Goal: Information Seeking & Learning: Learn about a topic

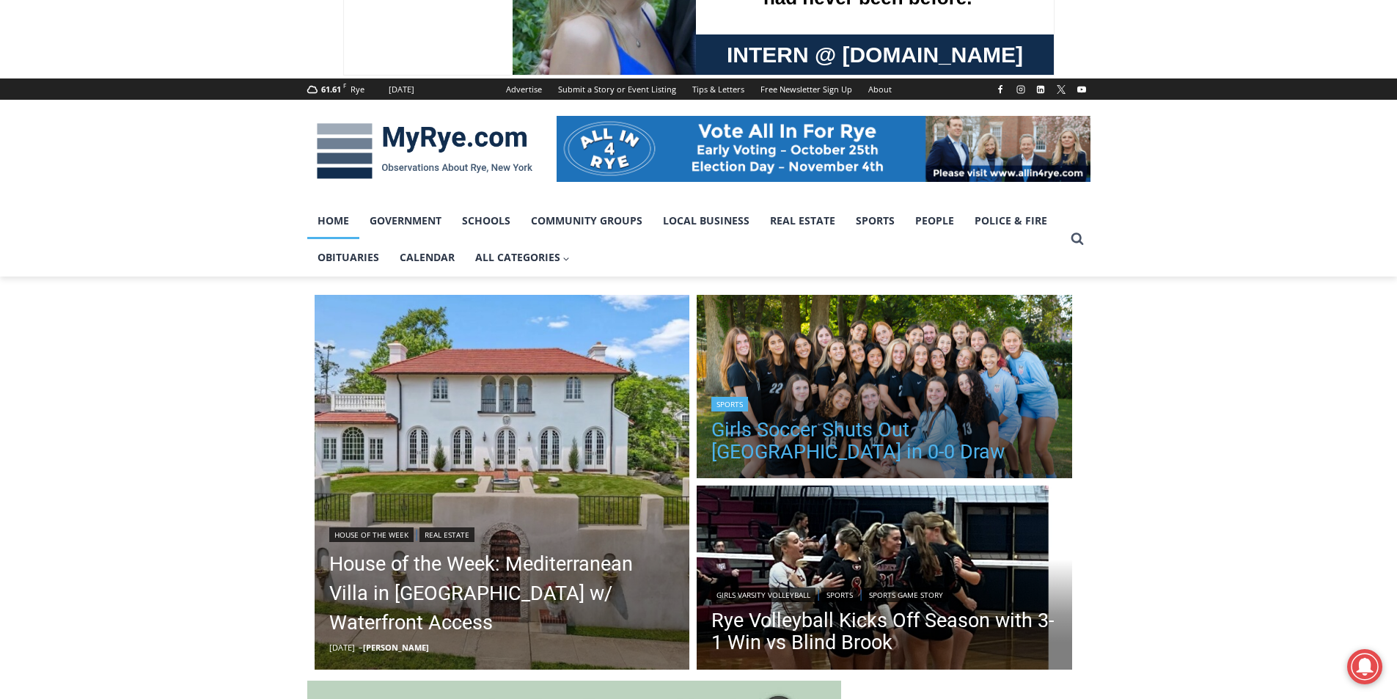
scroll to position [367, 0]
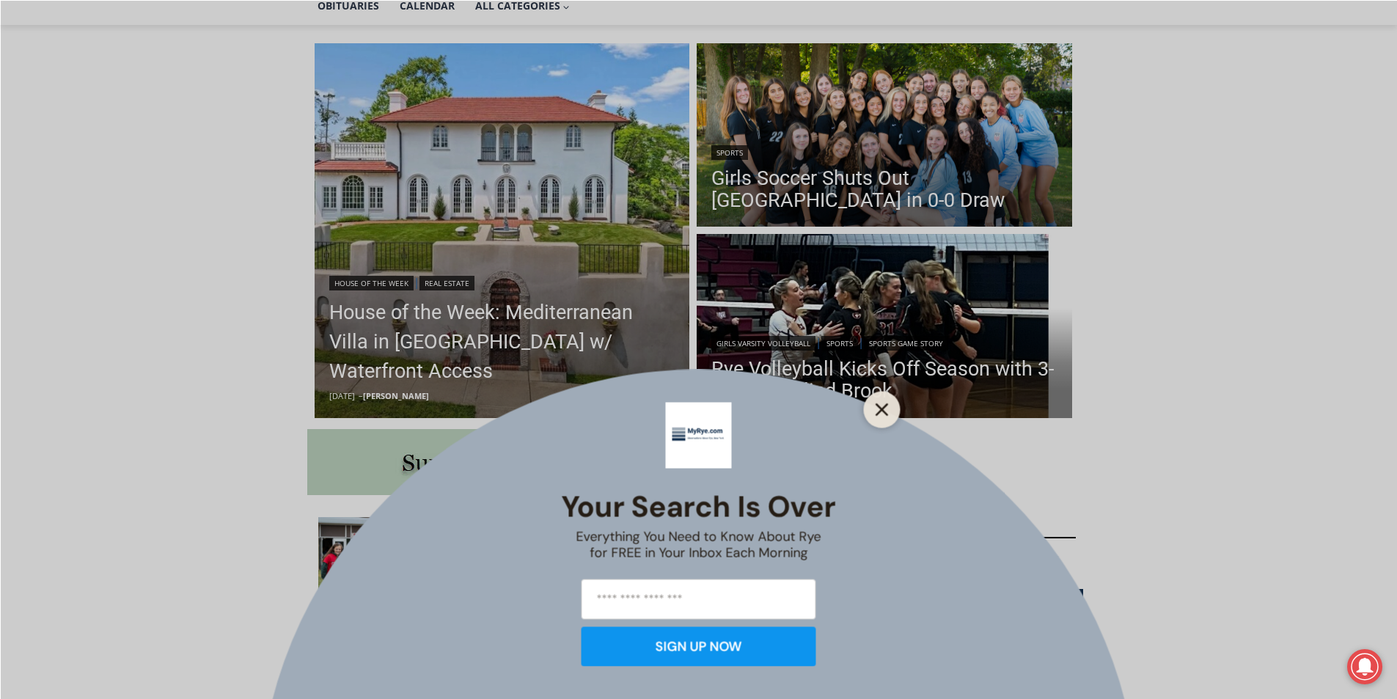
click at [878, 406] on line "Close" at bounding box center [881, 409] width 10 height 10
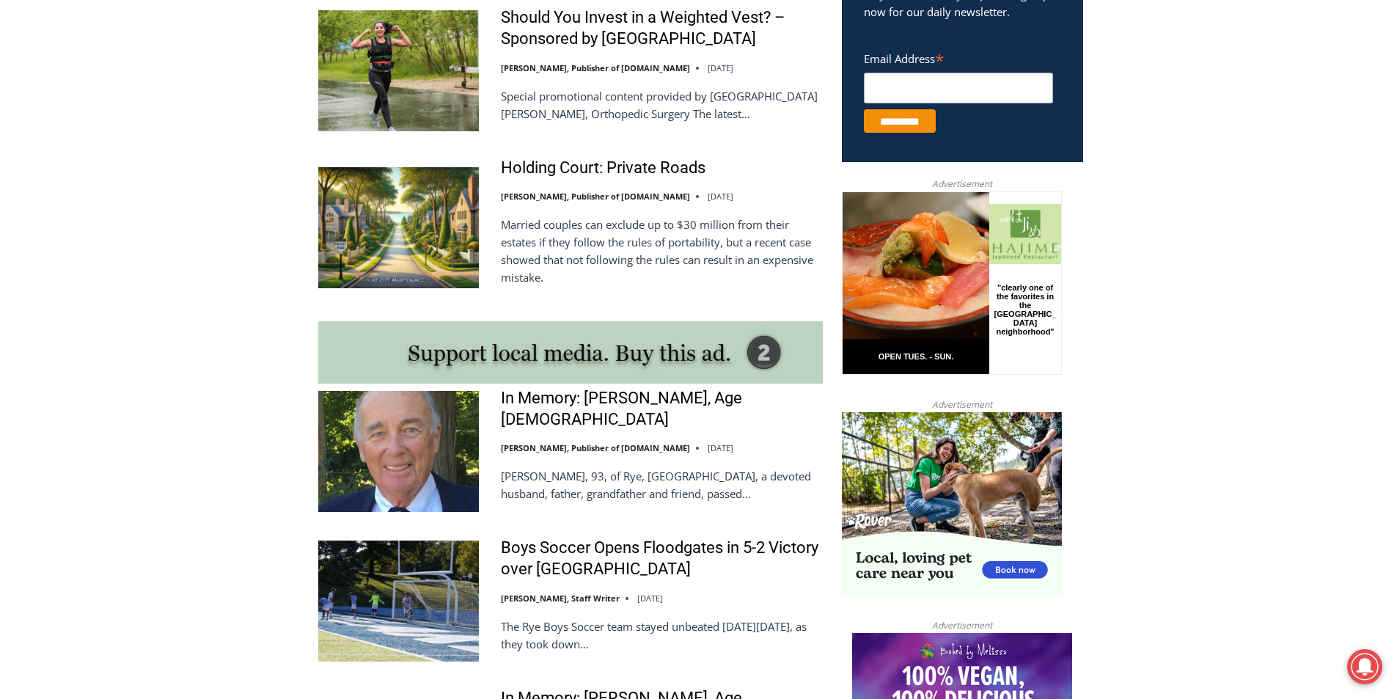
scroll to position [1247, 0]
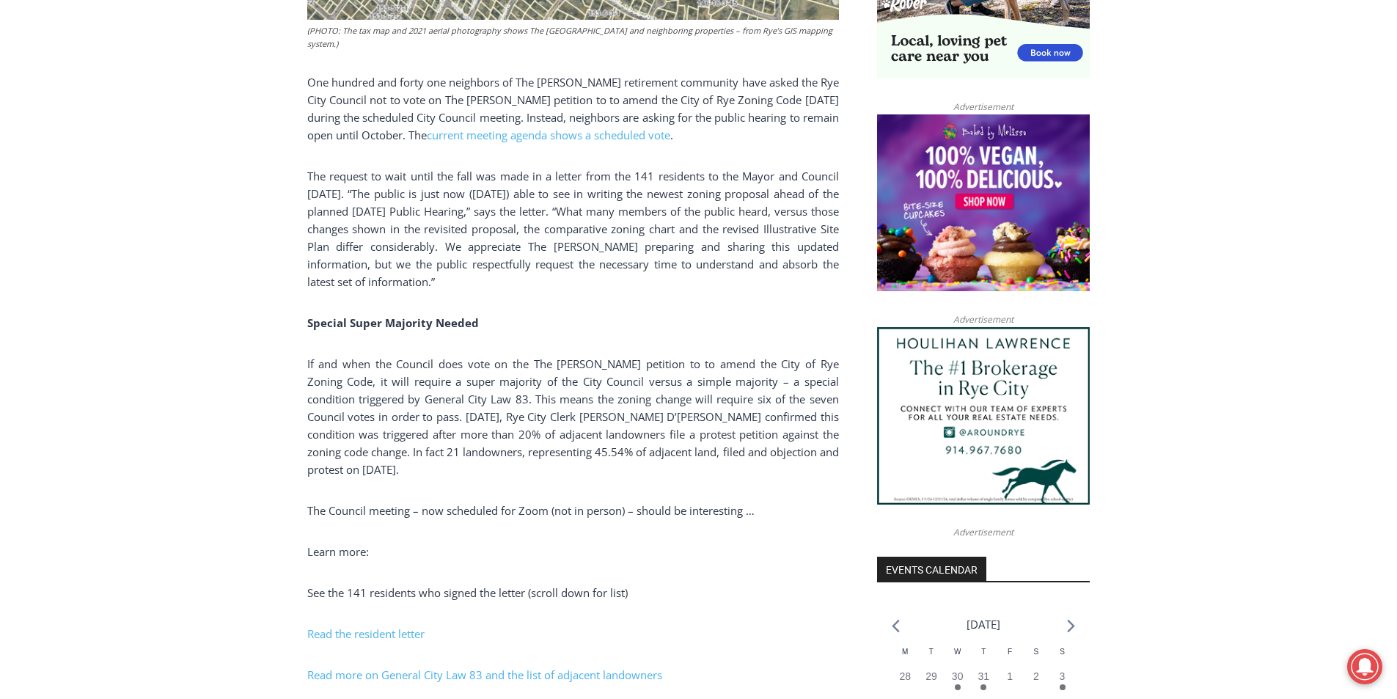
scroll to position [953, 0]
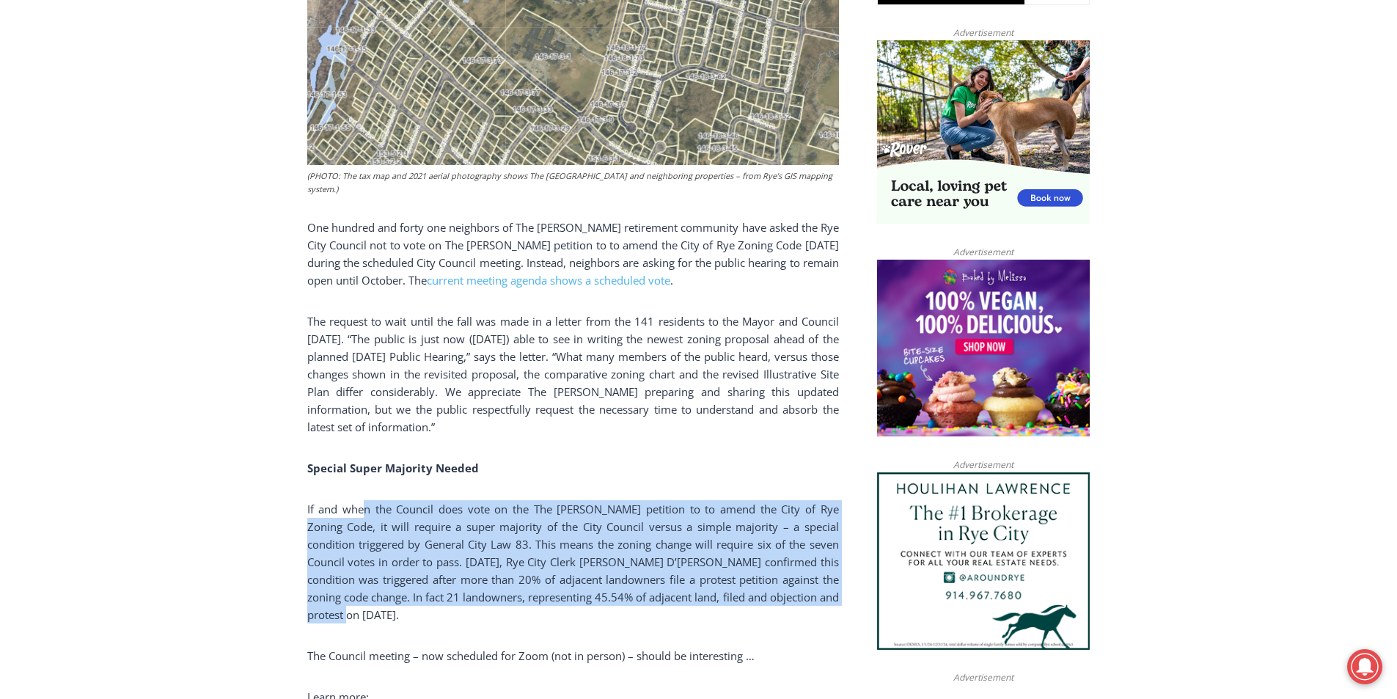
drag, startPoint x: 362, startPoint y: 447, endPoint x: 545, endPoint y: 560, distance: 215.3
click at [545, 560] on p "If and when the Council does vote on the The [PERSON_NAME] petition to to amend…" at bounding box center [573, 561] width 532 height 123
click at [532, 545] on p "If and when the Council does vote on the The Osborn petition to to amend the Ci…" at bounding box center [573, 561] width 532 height 123
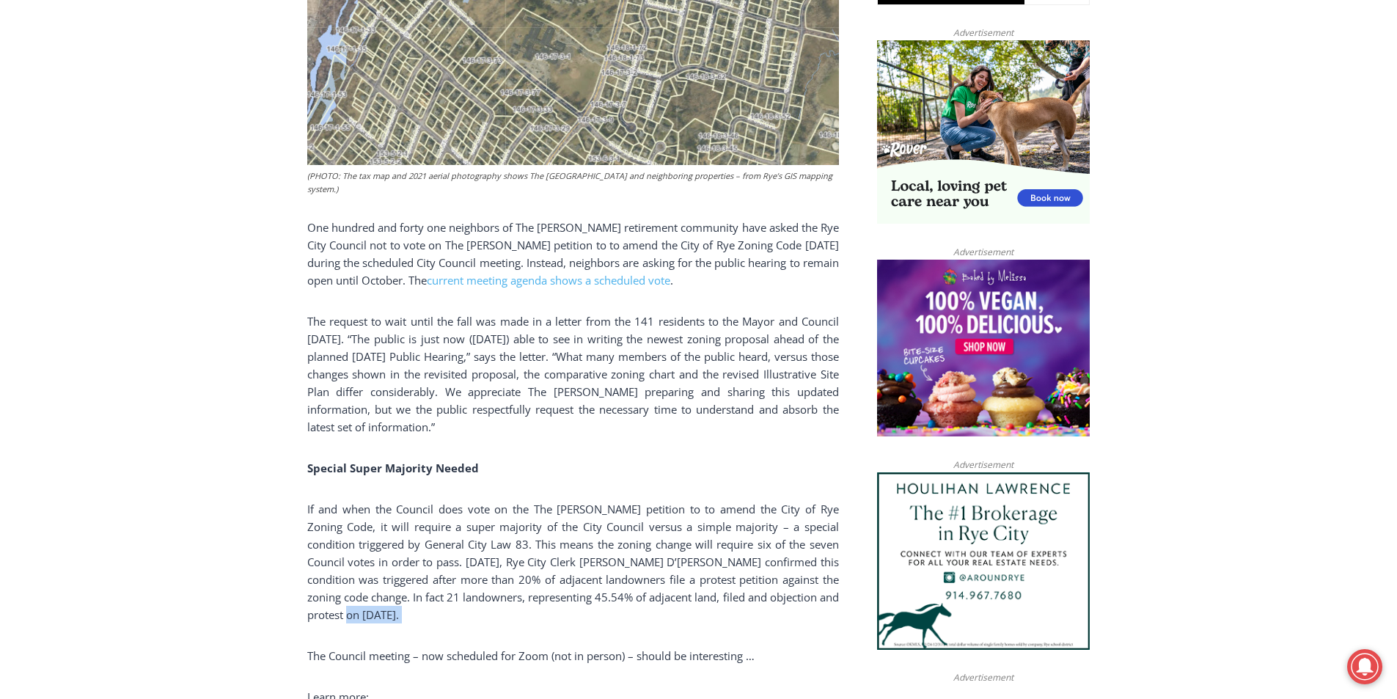
click at [532, 545] on p "If and when the Council does vote on the The Osborn petition to to amend the Ci…" at bounding box center [573, 561] width 532 height 123
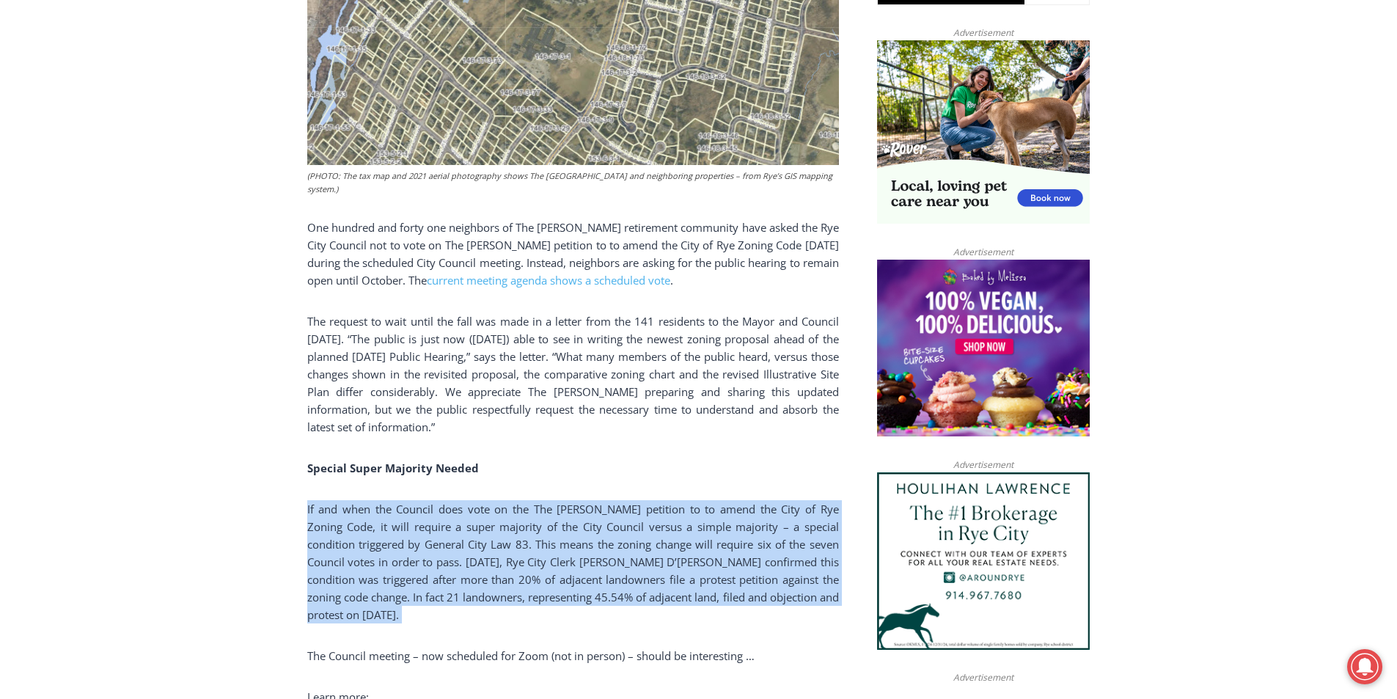
click at [532, 545] on p "If and when the Council does vote on the The Osborn petition to to amend the Ci…" at bounding box center [573, 561] width 532 height 123
click at [529, 500] on p "If and when the Council does vote on the The Osborn petition to to amend the Ci…" at bounding box center [573, 561] width 532 height 123
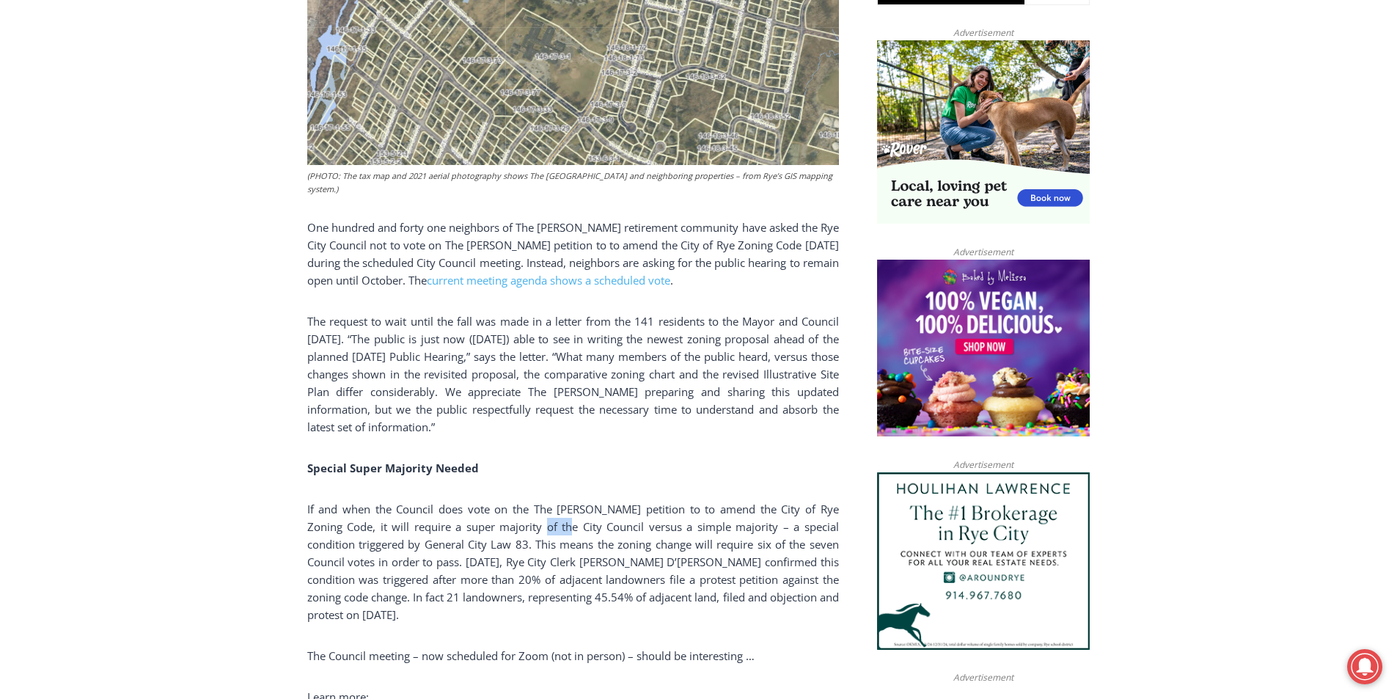
click at [529, 500] on p "If and when the Council does vote on the The Osborn petition to to amend the Ci…" at bounding box center [573, 561] width 532 height 123
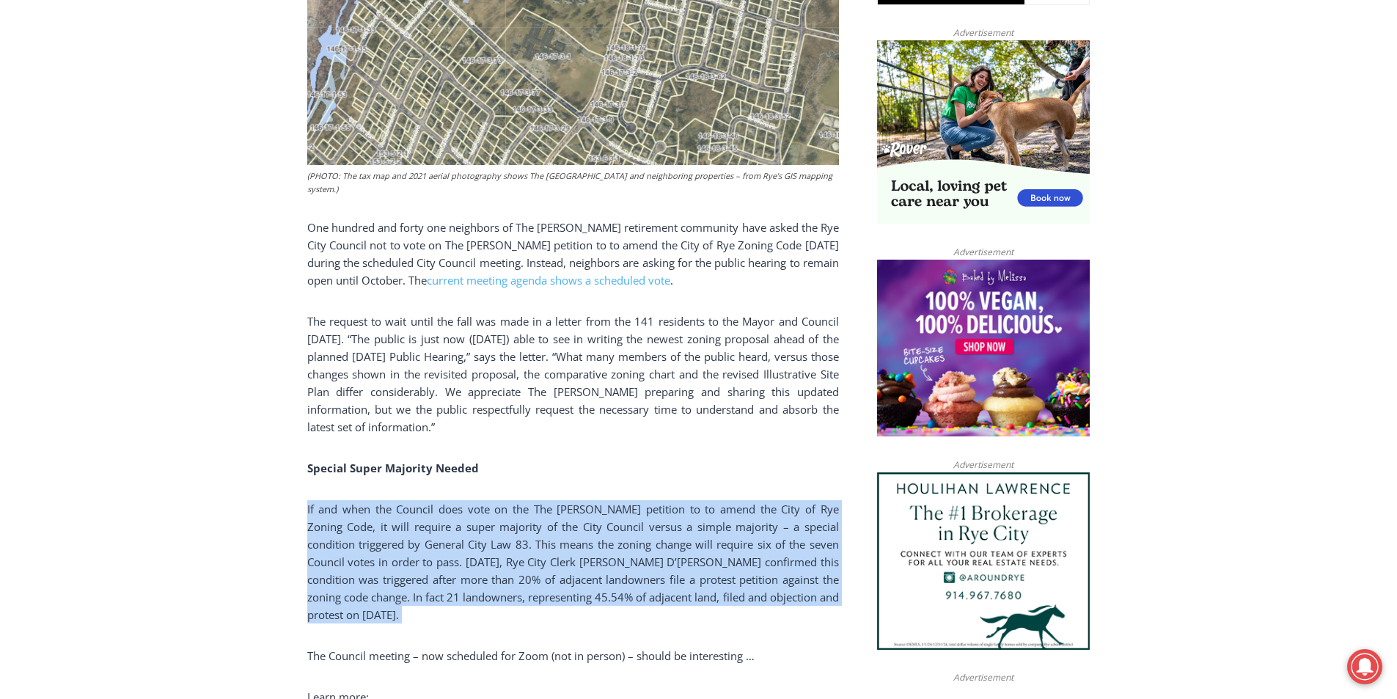
click at [529, 500] on p "If and when the Council does vote on the The Osborn petition to to amend the Ci…" at bounding box center [573, 561] width 532 height 123
click at [397, 517] on p "If and when the Council does vote on the The Osborn petition to to amend the Ci…" at bounding box center [573, 561] width 532 height 123
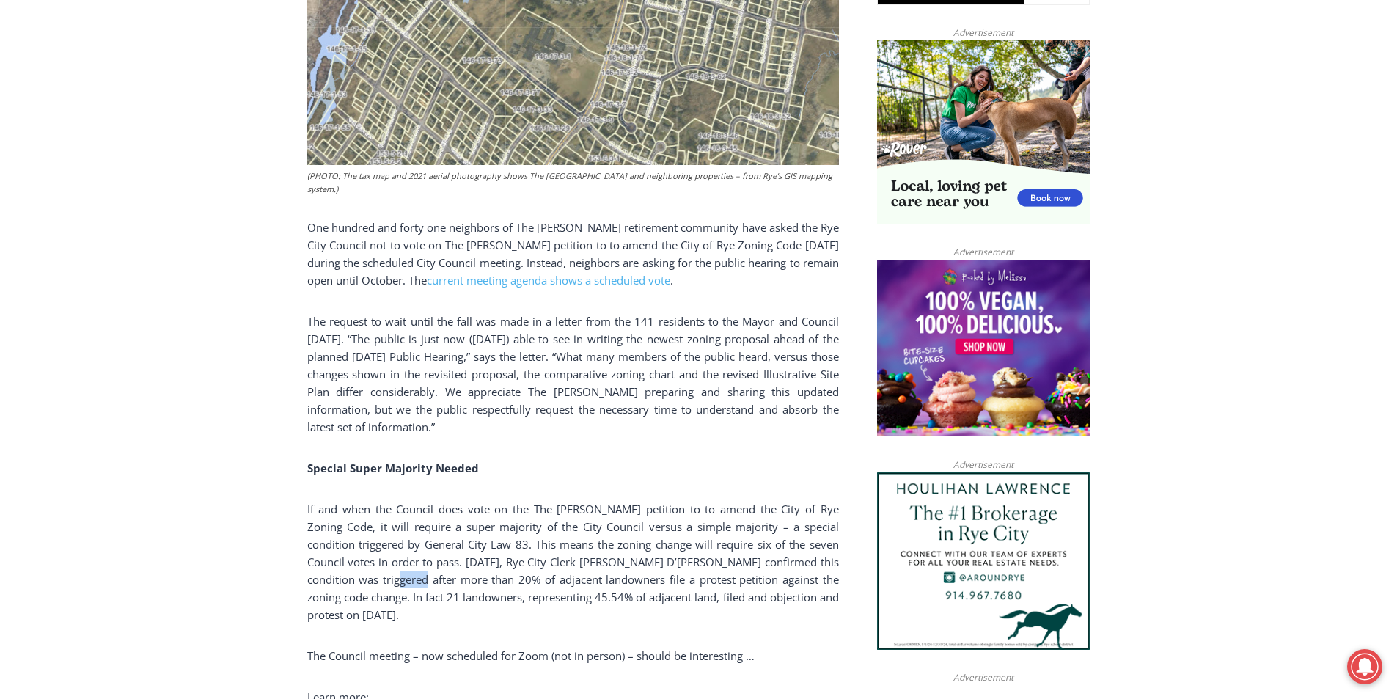
click at [397, 517] on p "If and when the Council does vote on the The Osborn petition to to amend the Ci…" at bounding box center [573, 561] width 532 height 123
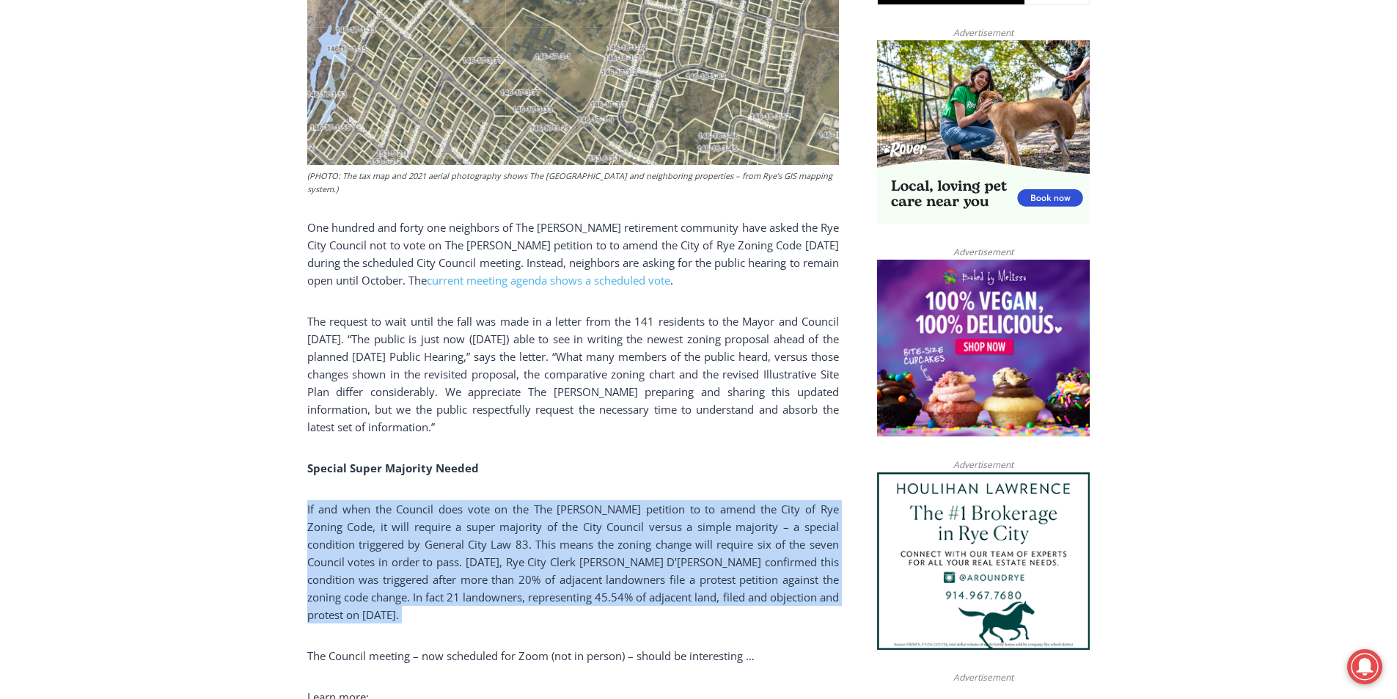
click at [397, 517] on p "If and when the Council does vote on the The Osborn petition to to amend the Ci…" at bounding box center [573, 561] width 532 height 123
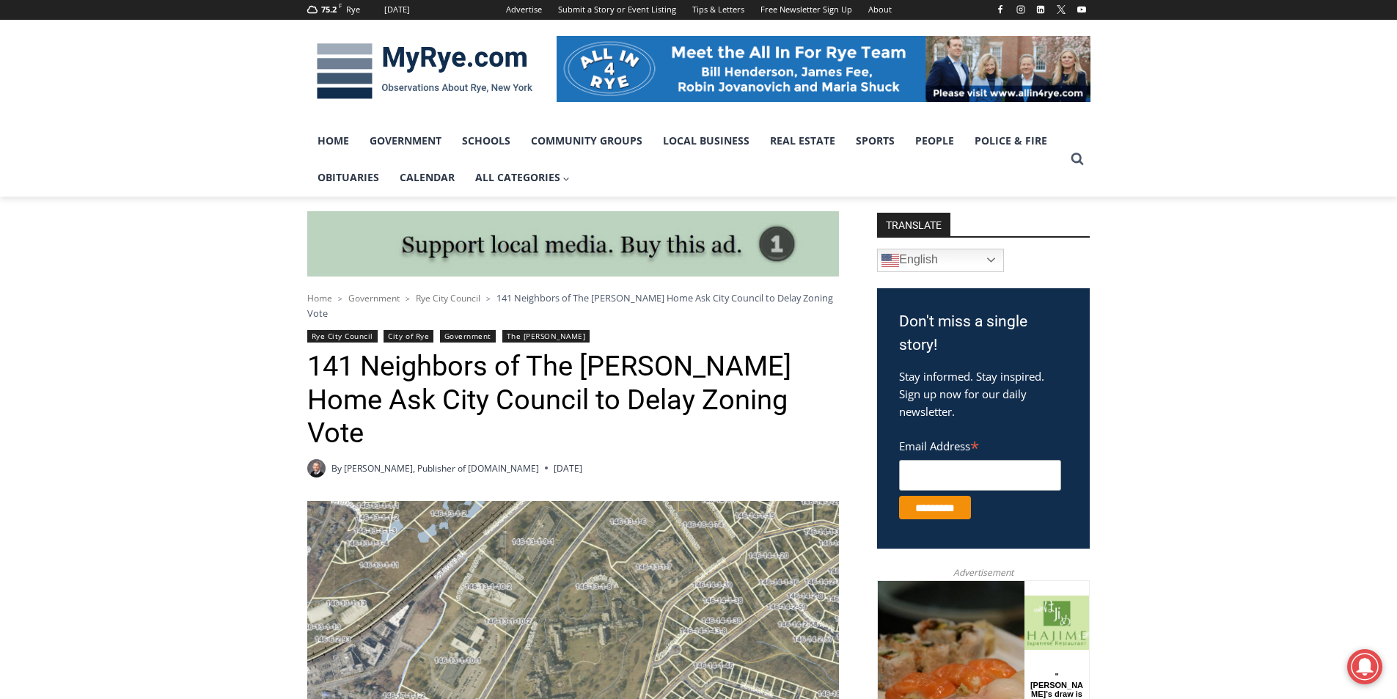
scroll to position [0, 0]
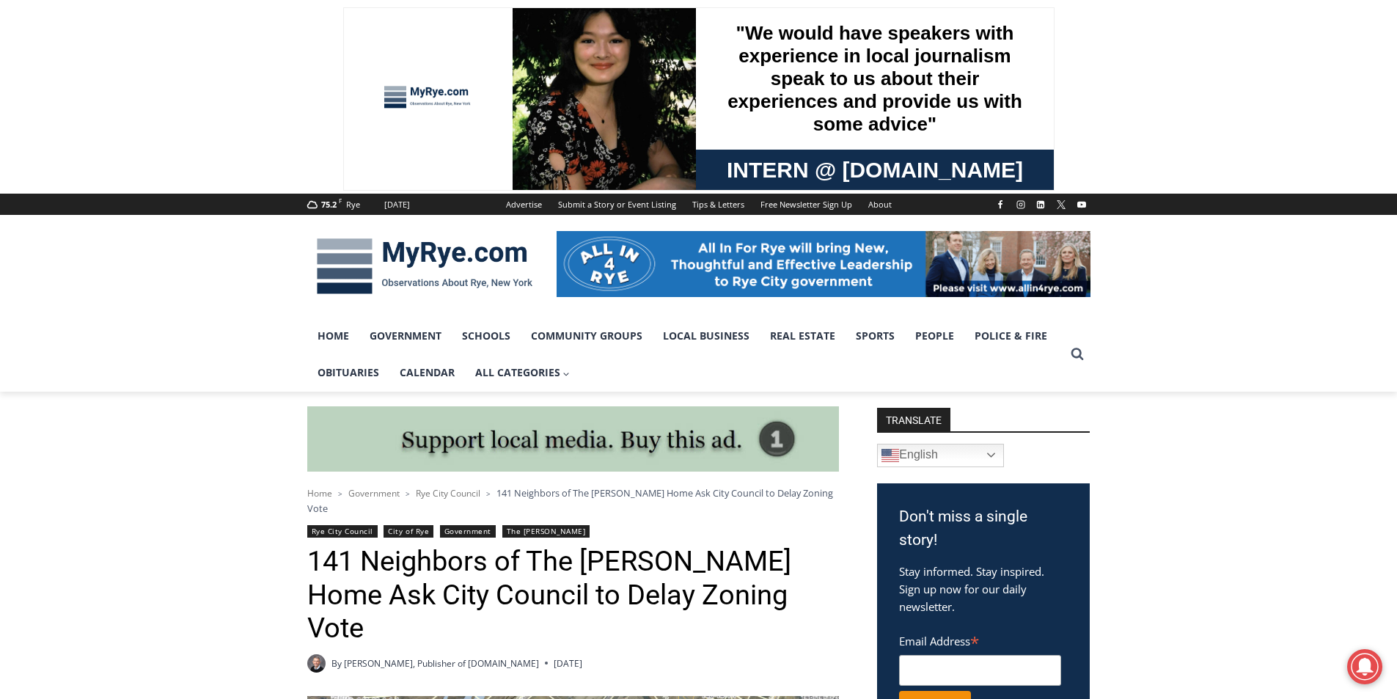
click at [440, 274] on img at bounding box center [424, 266] width 235 height 76
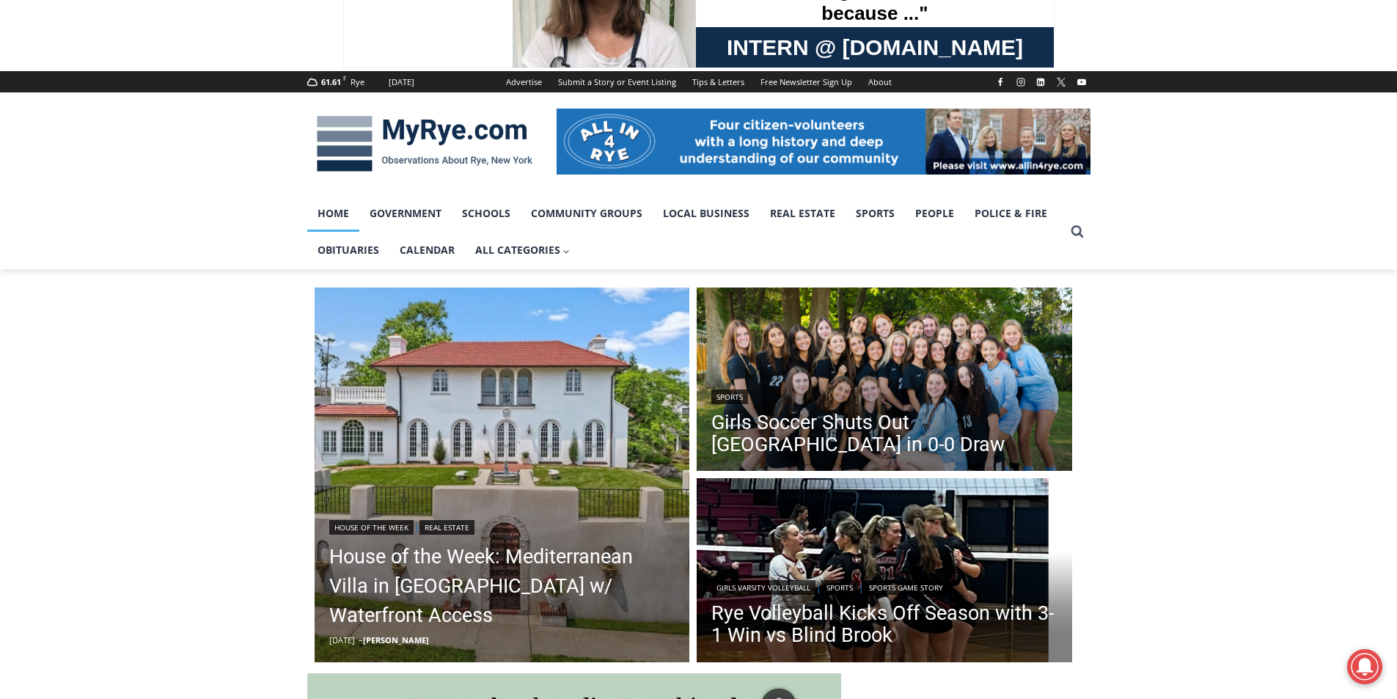
scroll to position [120, 0]
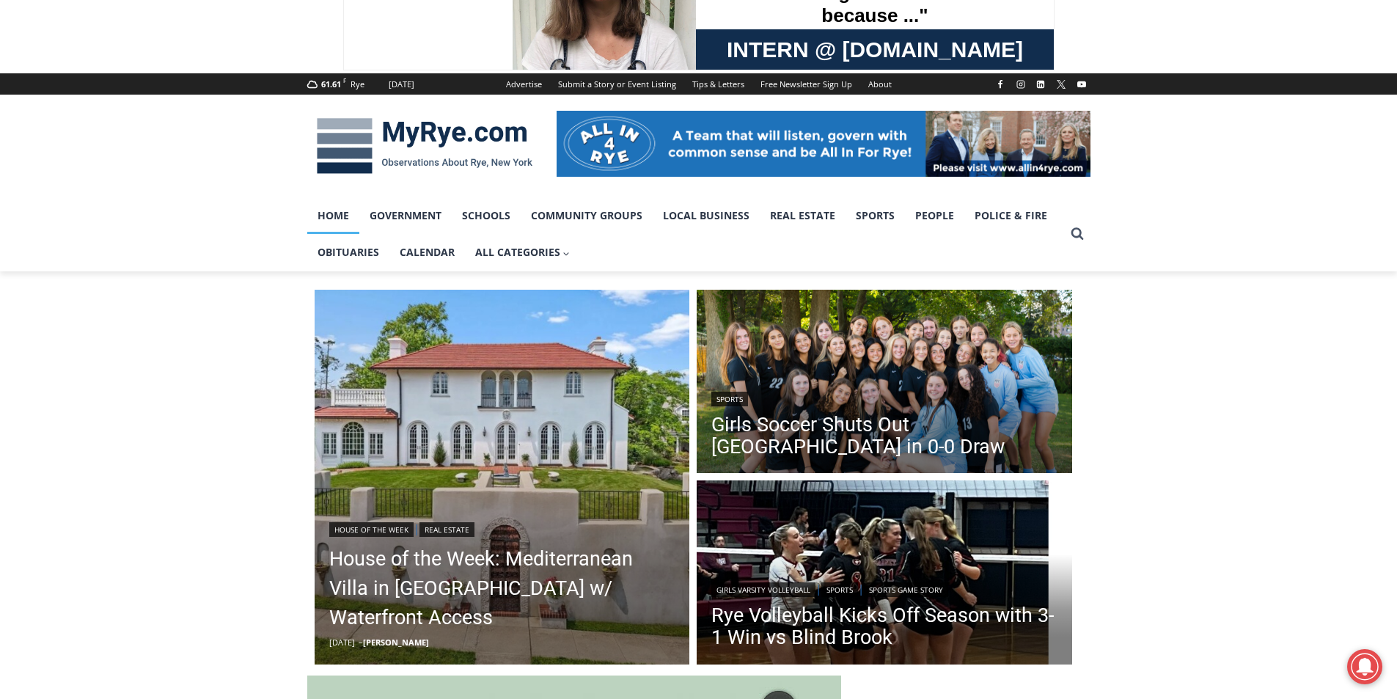
click at [483, 146] on img at bounding box center [424, 146] width 235 height 76
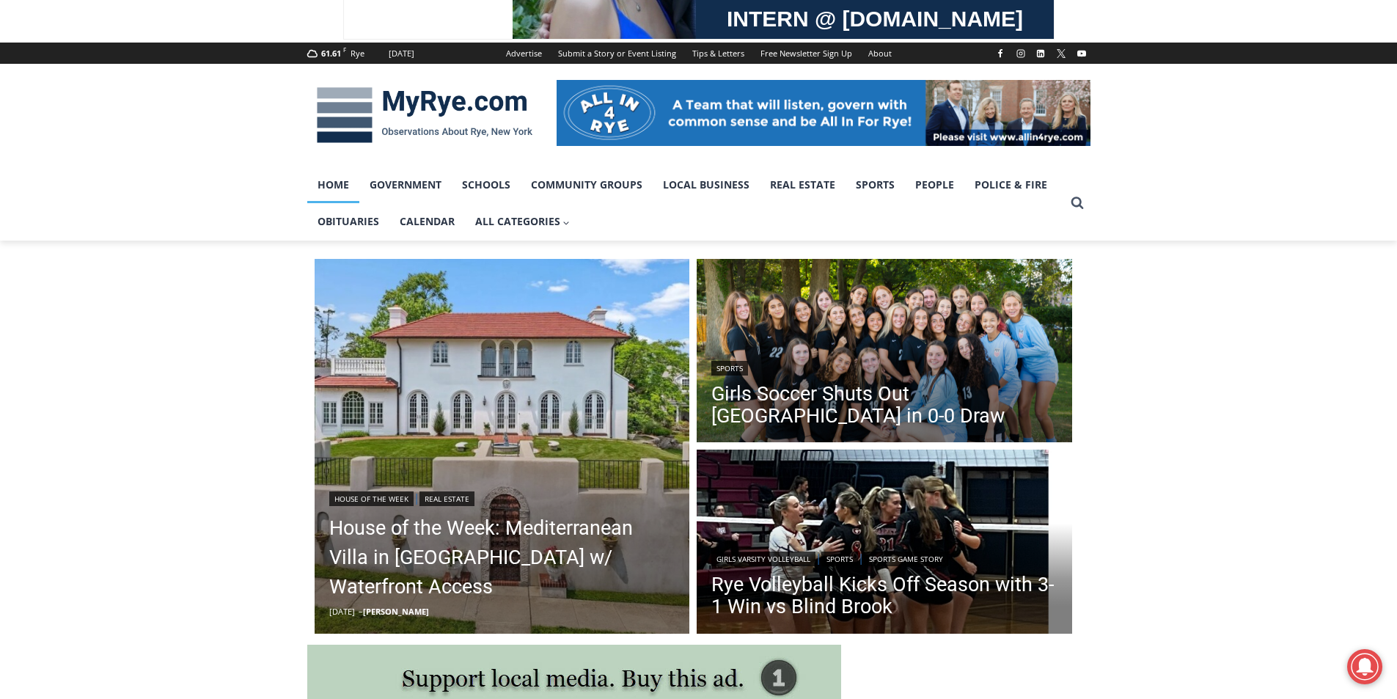
scroll to position [147, 0]
